Goal: Transaction & Acquisition: Purchase product/service

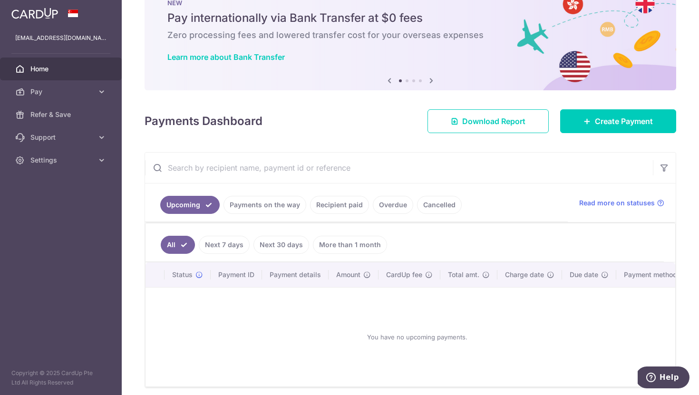
scroll to position [39, 0]
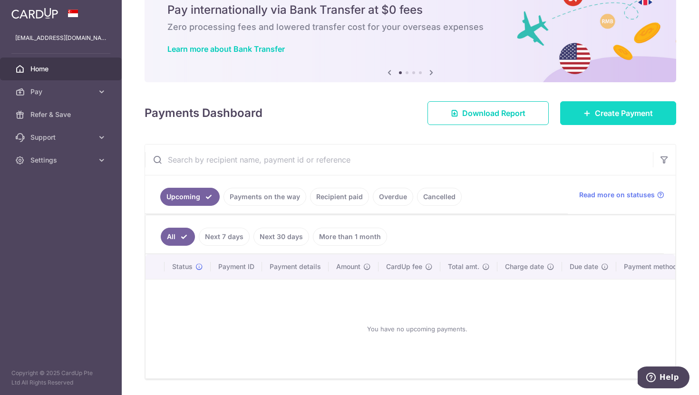
click at [590, 115] on link "Create Payment" at bounding box center [618, 113] width 116 height 24
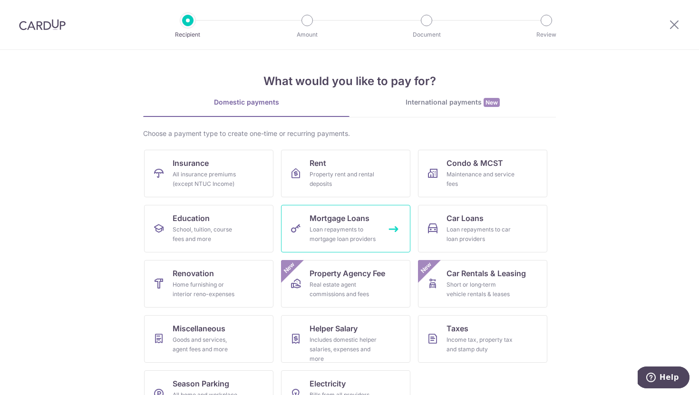
scroll to position [30, 0]
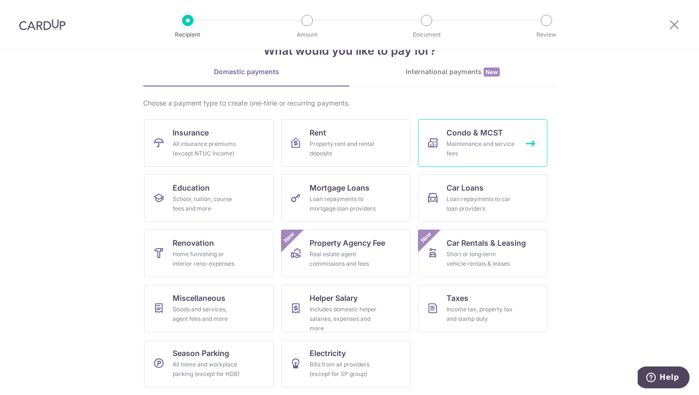
click at [473, 127] on span "Condo & MCST" at bounding box center [474, 132] width 57 height 11
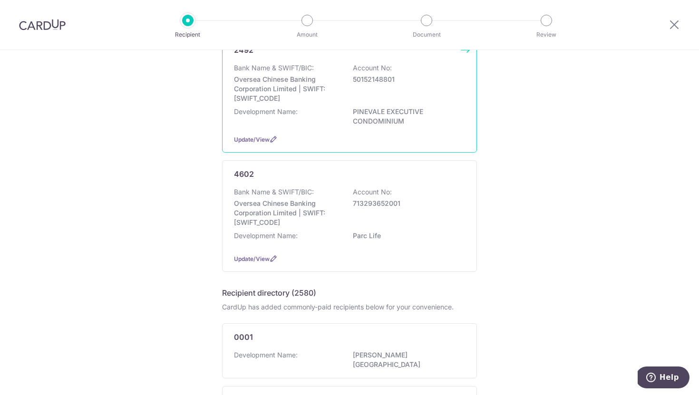
scroll to position [146, 0]
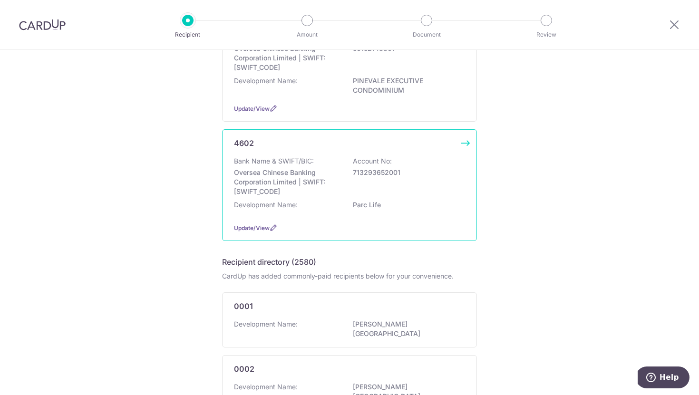
click at [427, 205] on p "Parc Life" at bounding box center [406, 205] width 106 height 10
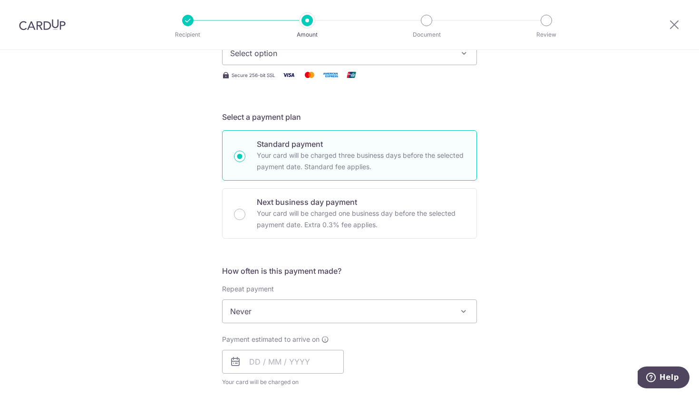
scroll to position [87, 0]
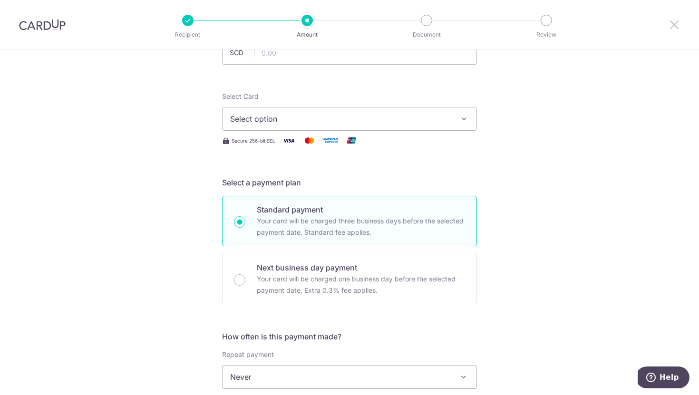
click at [670, 24] on icon at bounding box center [673, 25] width 11 height 12
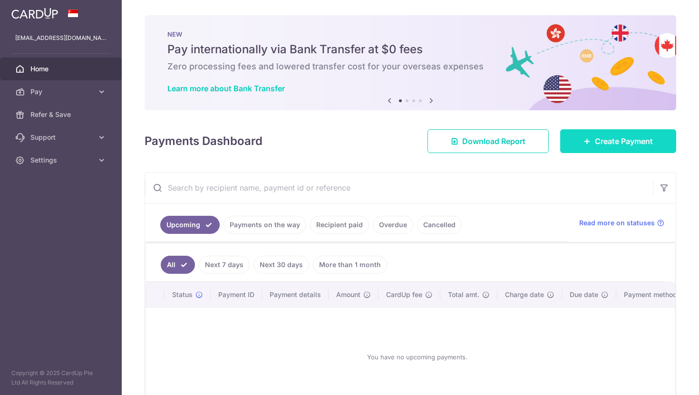
click at [579, 139] on link "Create Payment" at bounding box center [618, 141] width 116 height 24
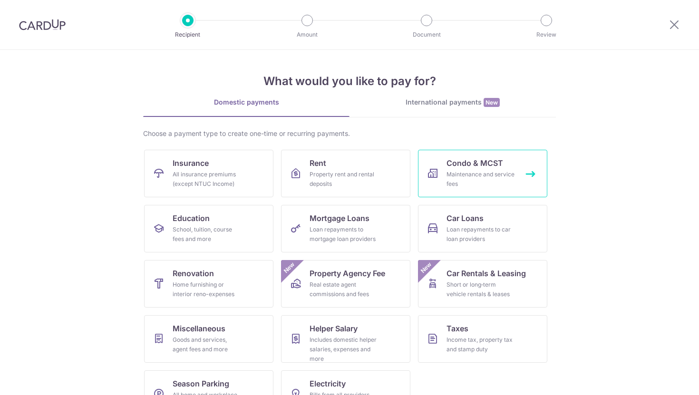
click at [490, 168] on span "Condo & MCST" at bounding box center [474, 162] width 57 height 11
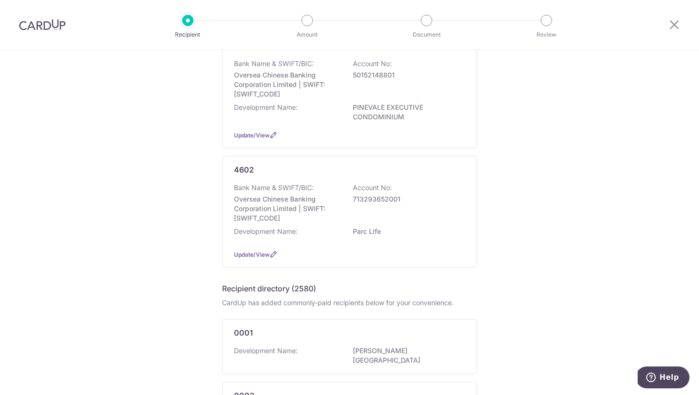
scroll to position [122, 0]
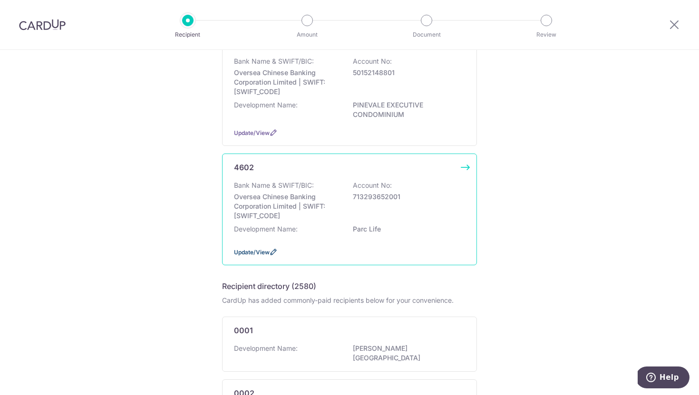
click at [264, 253] on span "Update/View" at bounding box center [252, 252] width 36 height 7
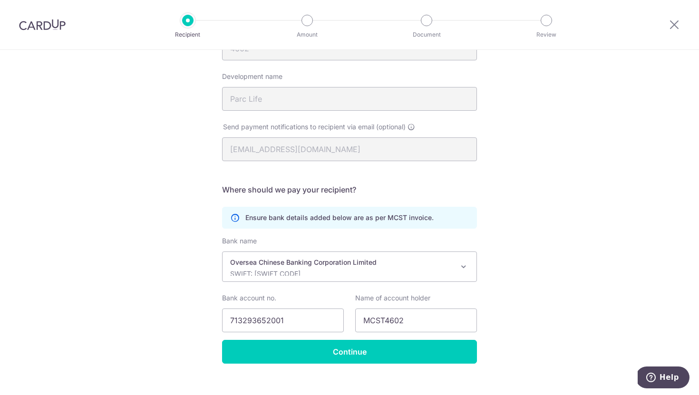
scroll to position [145, 0]
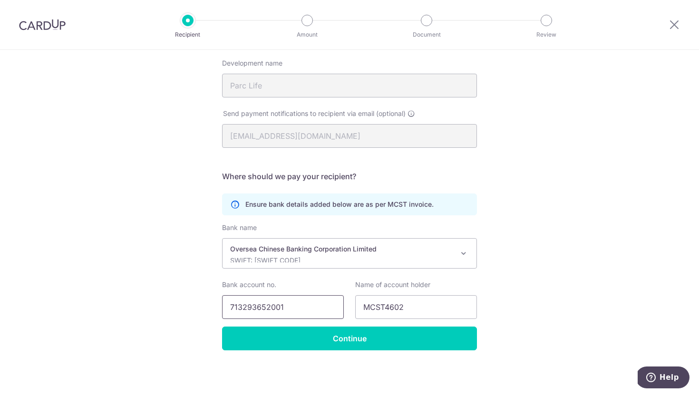
click at [243, 310] on input "713293652001" at bounding box center [283, 307] width 122 height 24
click at [255, 308] on input "713293652001" at bounding box center [283, 307] width 122 height 24
click at [268, 307] on input "713293652001" at bounding box center [283, 307] width 122 height 24
click at [295, 310] on input "713293652001" at bounding box center [283, 307] width 122 height 24
click at [242, 309] on input "713293652001" at bounding box center [283, 307] width 122 height 24
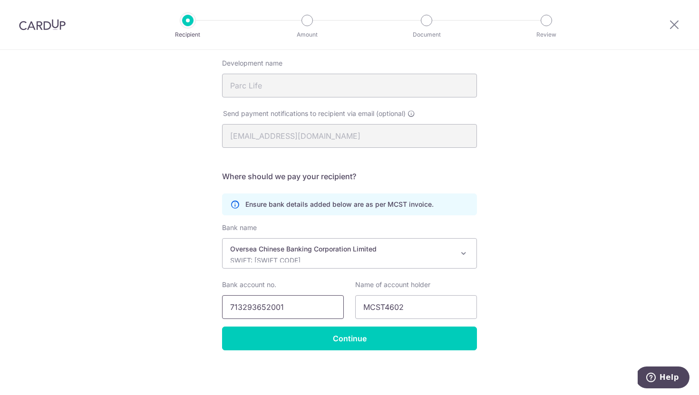
click at [254, 309] on input "713293652001" at bounding box center [283, 307] width 122 height 24
click at [270, 309] on input "713293652001" at bounding box center [283, 307] width 122 height 24
click at [286, 307] on input "713293652001" at bounding box center [283, 307] width 122 height 24
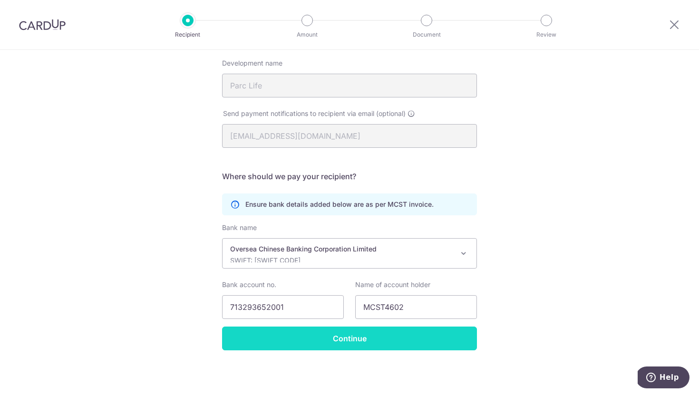
click at [412, 341] on input "Continue" at bounding box center [349, 339] width 255 height 24
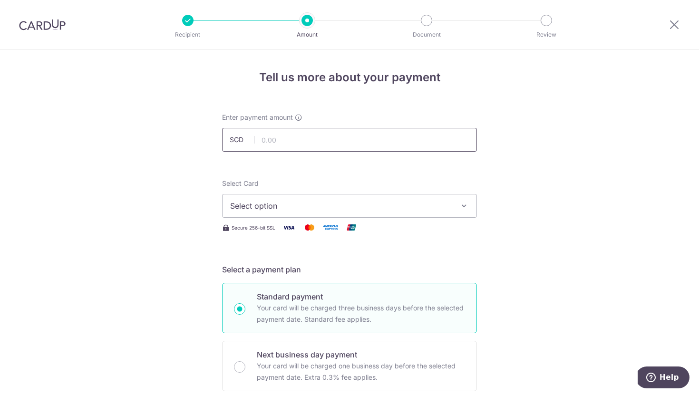
click at [386, 144] on input "text" at bounding box center [349, 140] width 255 height 24
type input "922.14"
click at [389, 214] on button "Select option" at bounding box center [349, 206] width 255 height 24
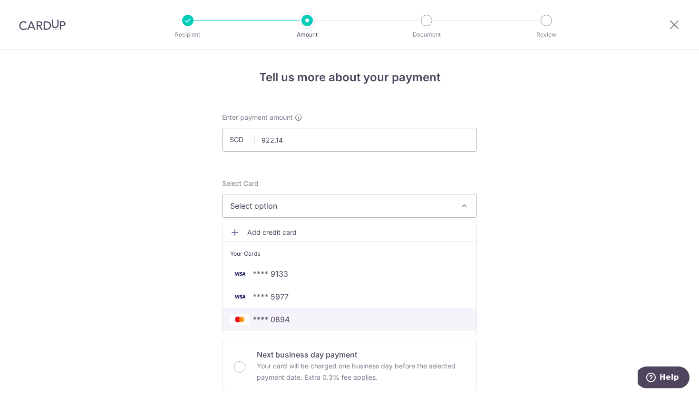
click at [358, 310] on link "**** 0894" at bounding box center [349, 319] width 254 height 23
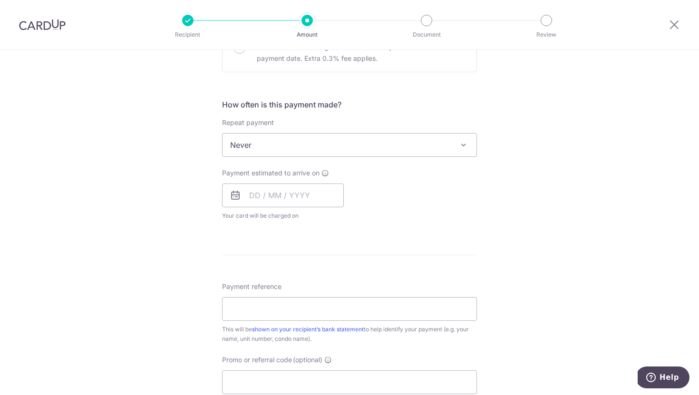
scroll to position [328, 0]
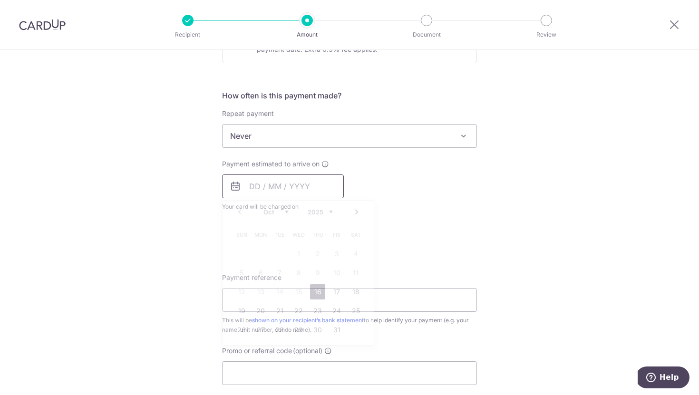
click at [300, 194] on input "text" at bounding box center [283, 186] width 122 height 24
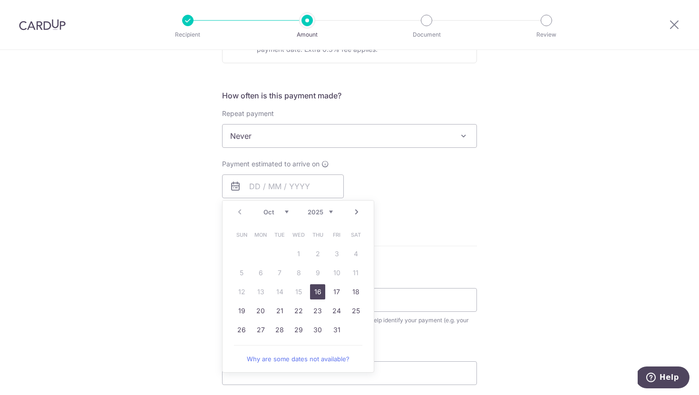
click at [320, 288] on link "16" at bounding box center [317, 291] width 15 height 15
type input "[DATE]"
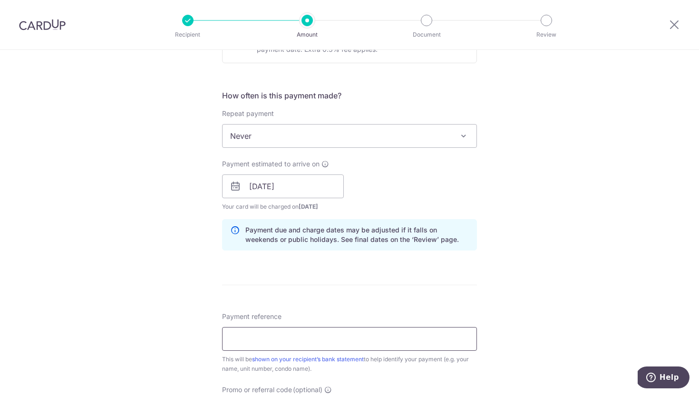
click at [358, 337] on input "Payment reference" at bounding box center [349, 339] width 255 height 24
type input "b"
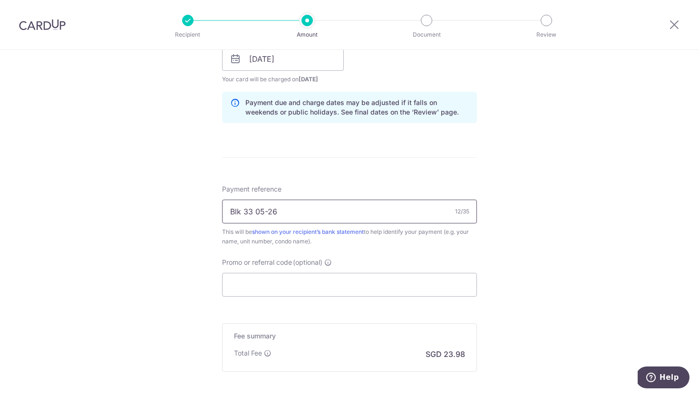
scroll to position [459, 0]
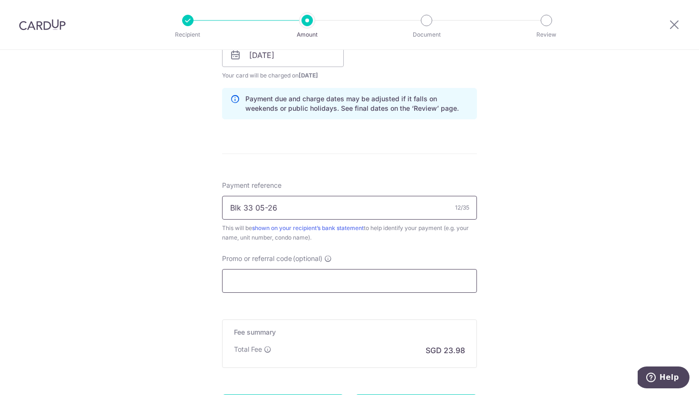
type input "Blk 33 05-26"
click at [332, 283] on input "Promo or referral code (optional)" at bounding box center [349, 281] width 255 height 24
paste input "OCBC90NMC"
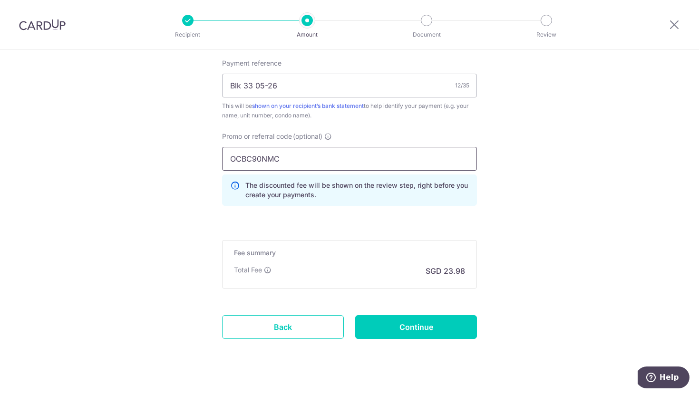
scroll to position [588, 0]
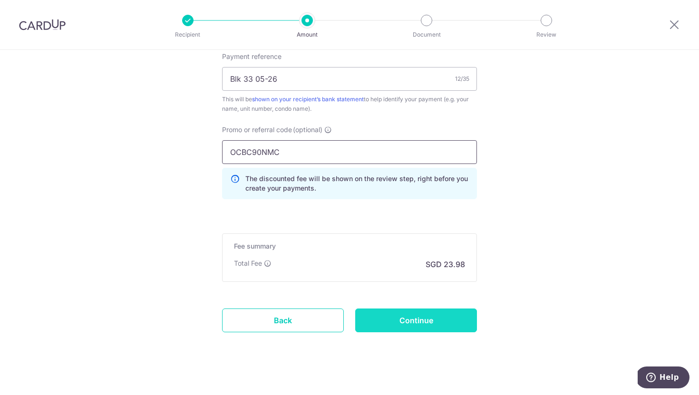
type input "OCBC90NMC"
click at [391, 322] on input "Continue" at bounding box center [416, 321] width 122 height 24
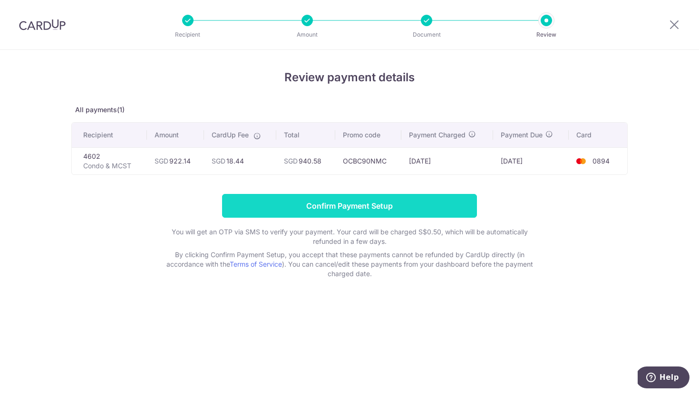
click at [389, 205] on input "Confirm Payment Setup" at bounding box center [349, 206] width 255 height 24
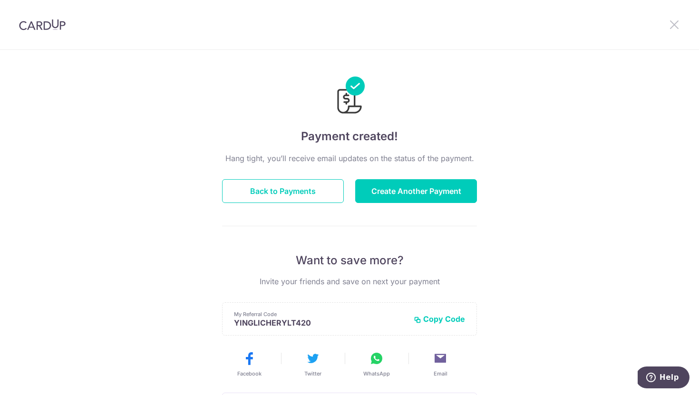
click at [671, 29] on icon at bounding box center [673, 25] width 11 height 12
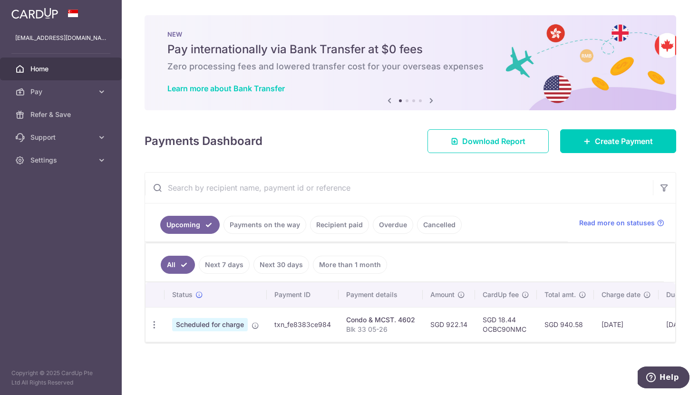
scroll to position [0, 106]
